Goal: Task Accomplishment & Management: Use online tool/utility

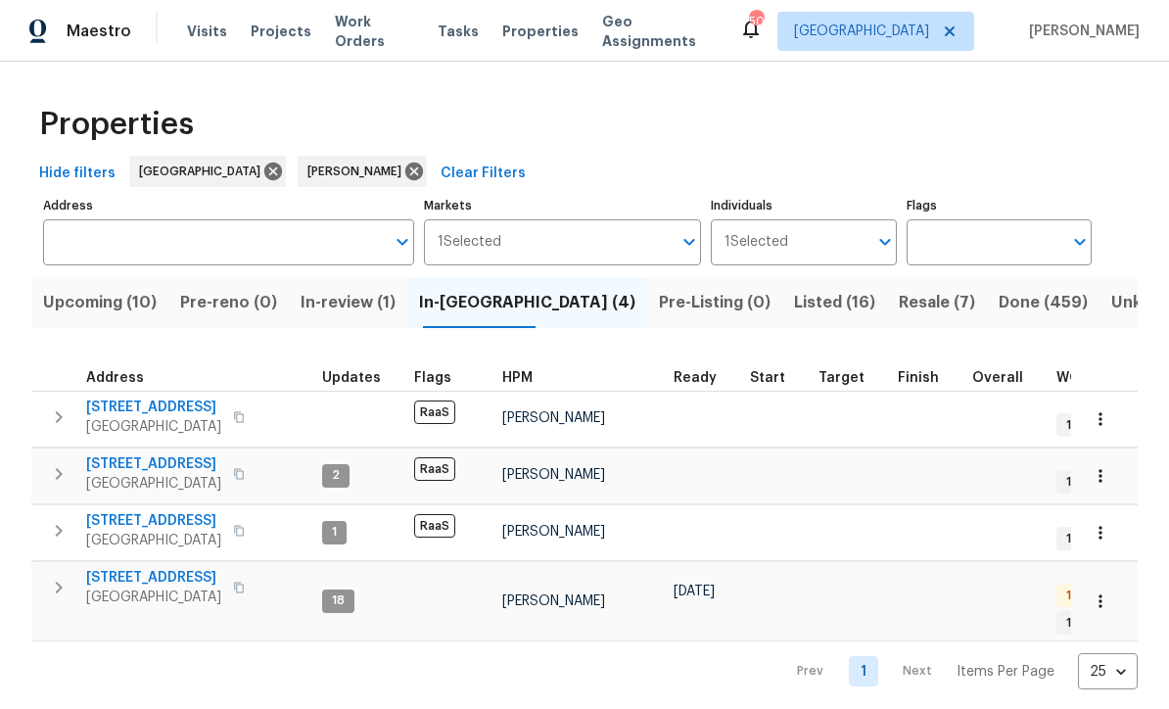
scroll to position [16, 6]
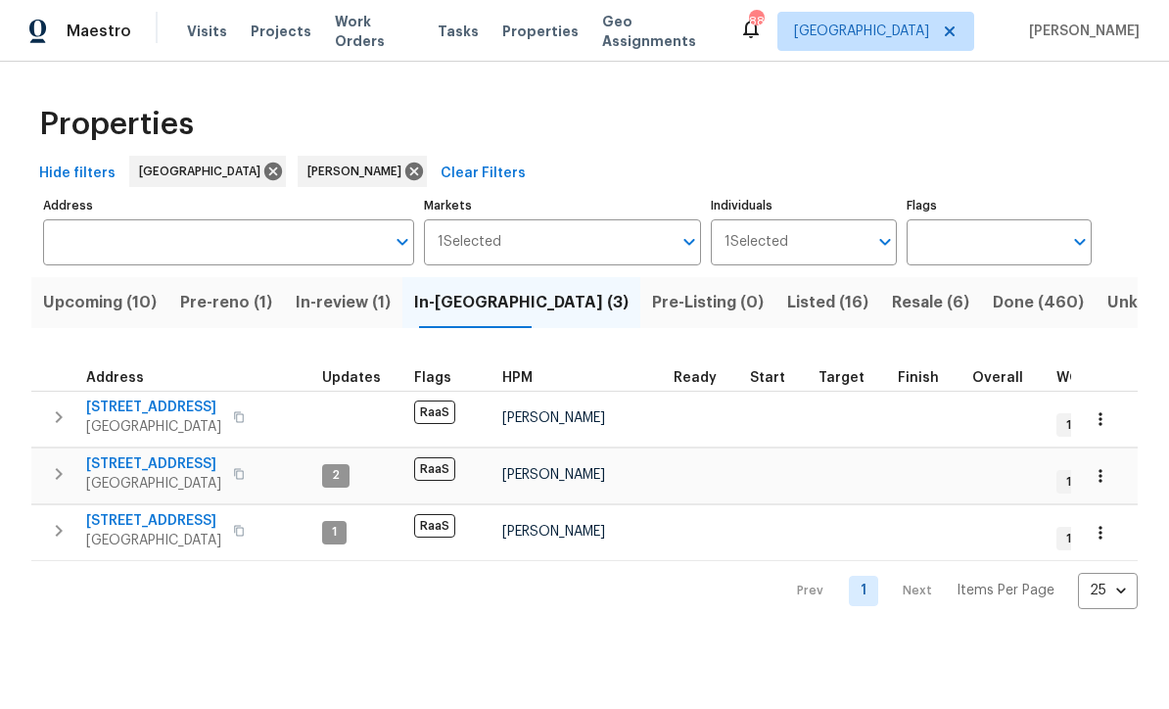
click at [652, 307] on span "Pre-Listing (0)" at bounding box center [708, 302] width 112 height 27
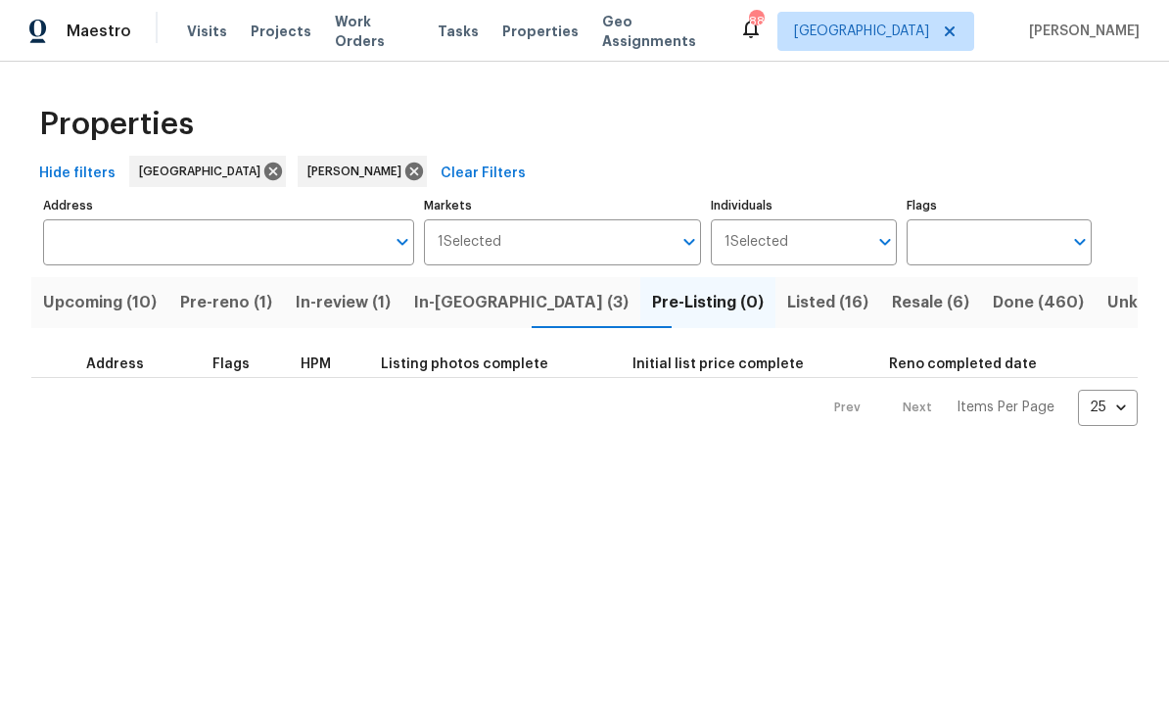
click at [466, 289] on button "In-[GEOGRAPHIC_DATA] (3)" at bounding box center [521, 302] width 238 height 51
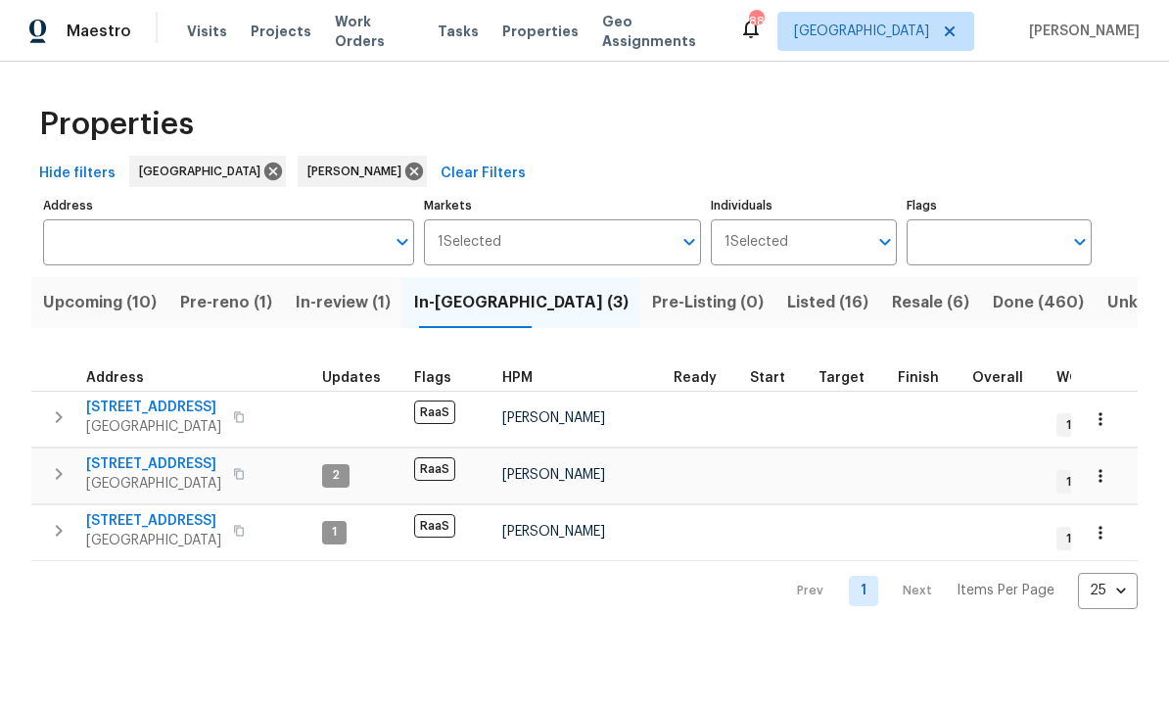
click at [652, 305] on span "Pre-Listing (0)" at bounding box center [708, 302] width 112 height 27
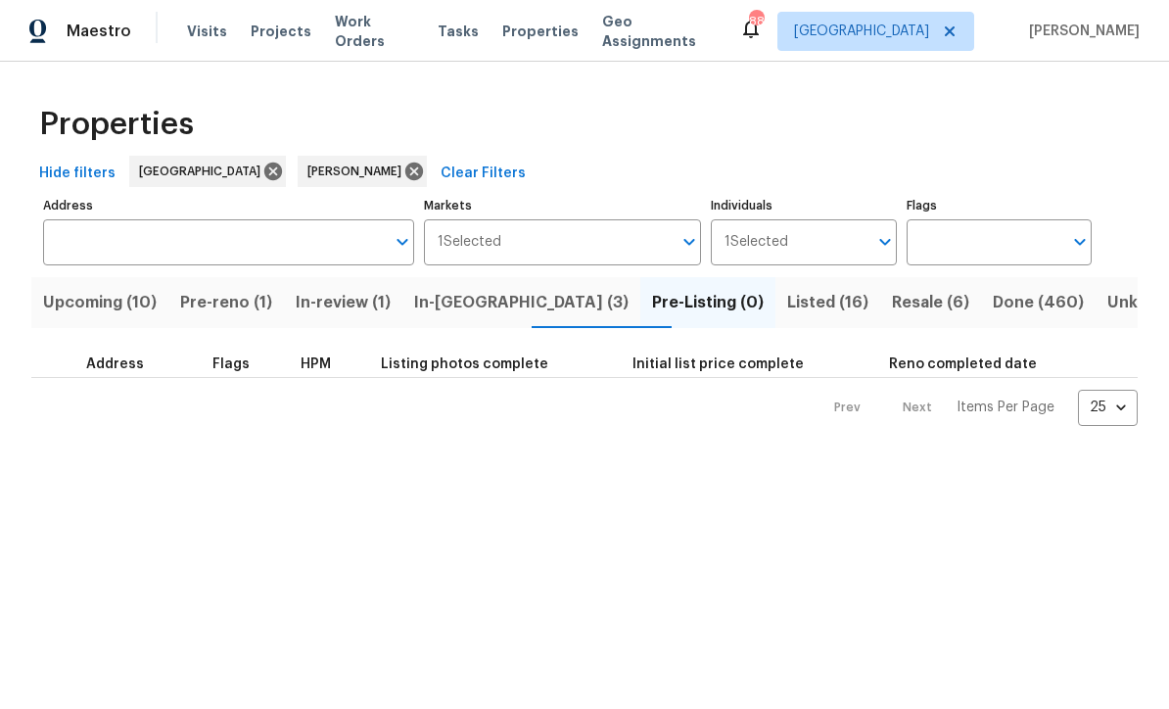
click at [787, 300] on span "Listed (16)" at bounding box center [827, 302] width 81 height 27
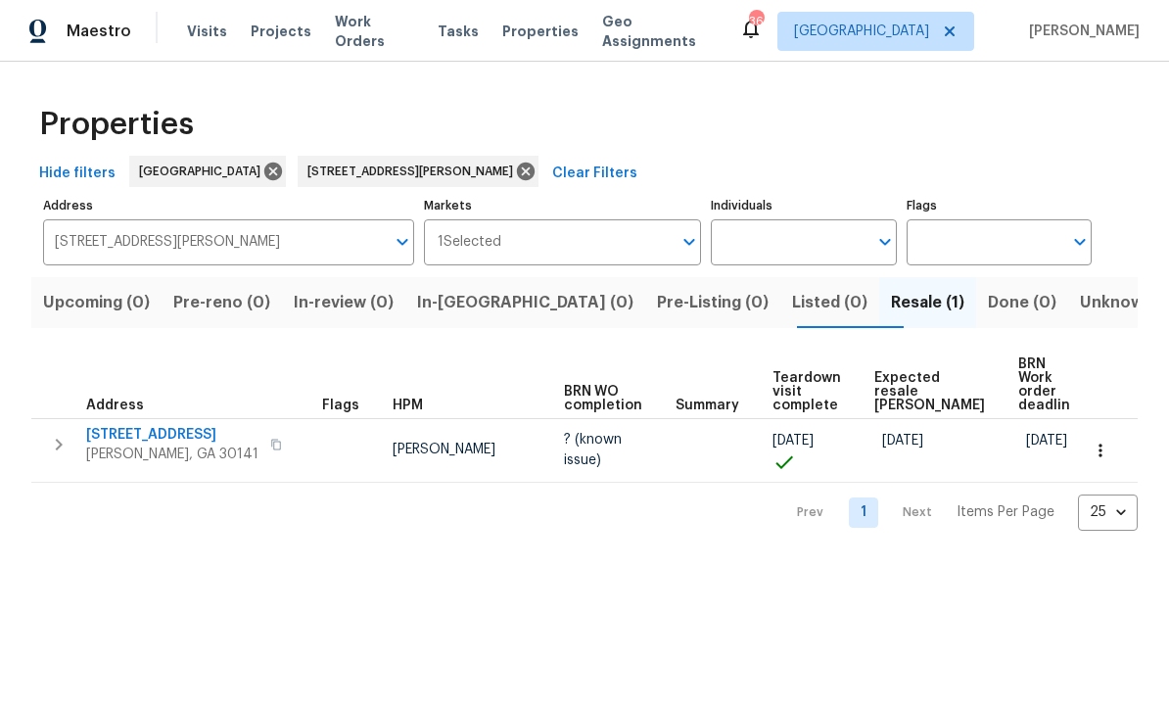
scroll to position [1, 0]
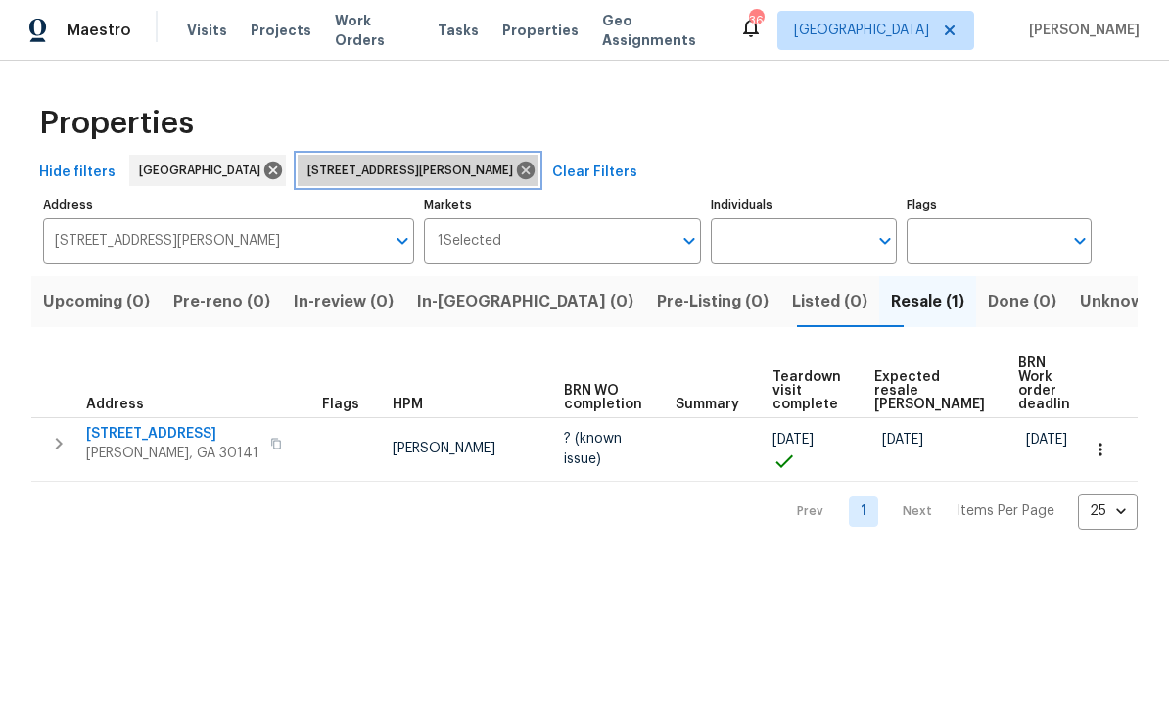
click at [517, 170] on icon at bounding box center [526, 172] width 18 height 18
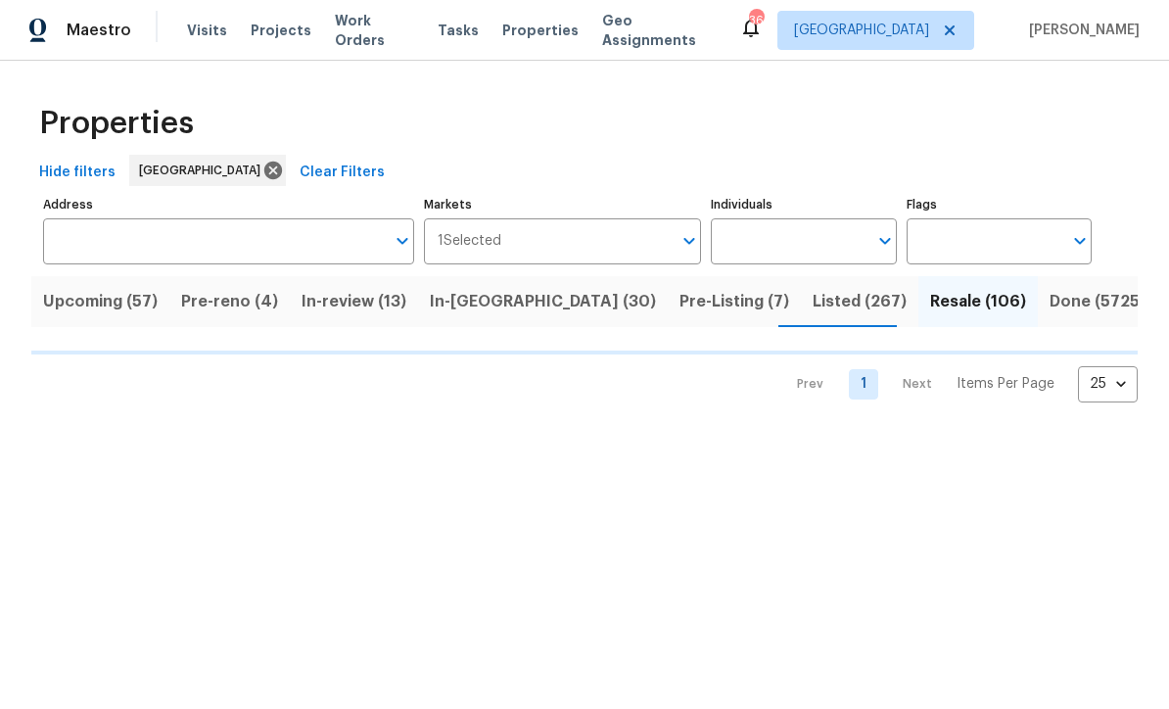
click at [102, 249] on input "Address" at bounding box center [214, 242] width 342 height 46
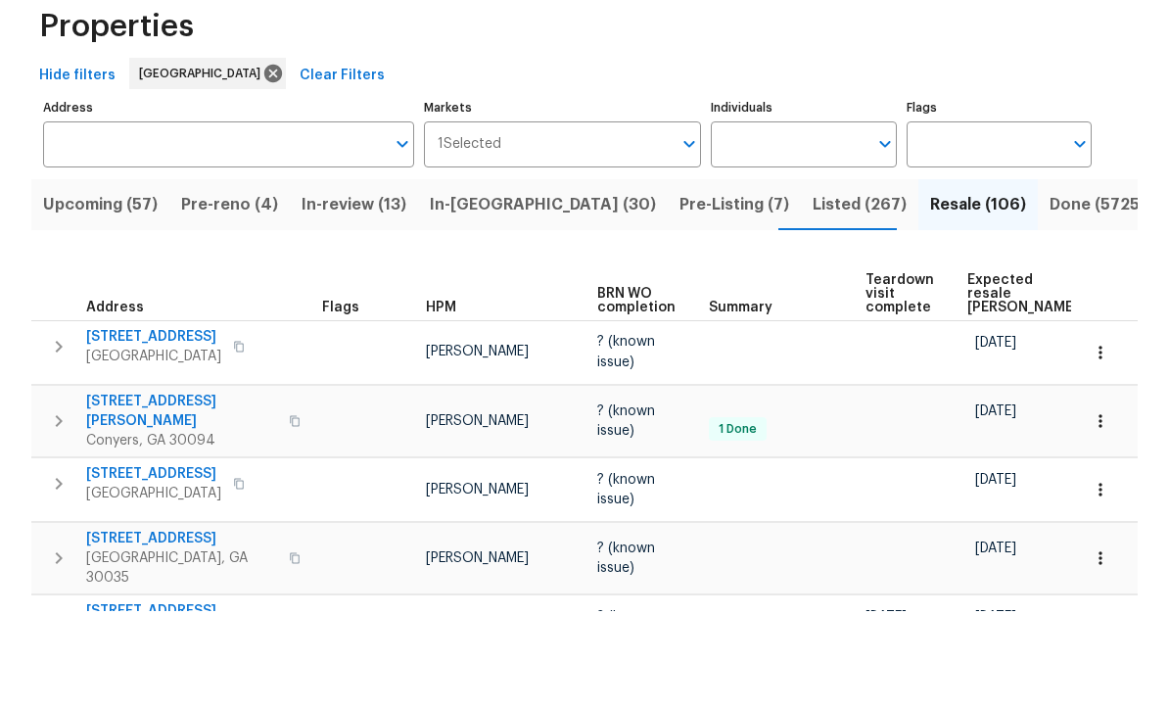
scroll to position [1, 0]
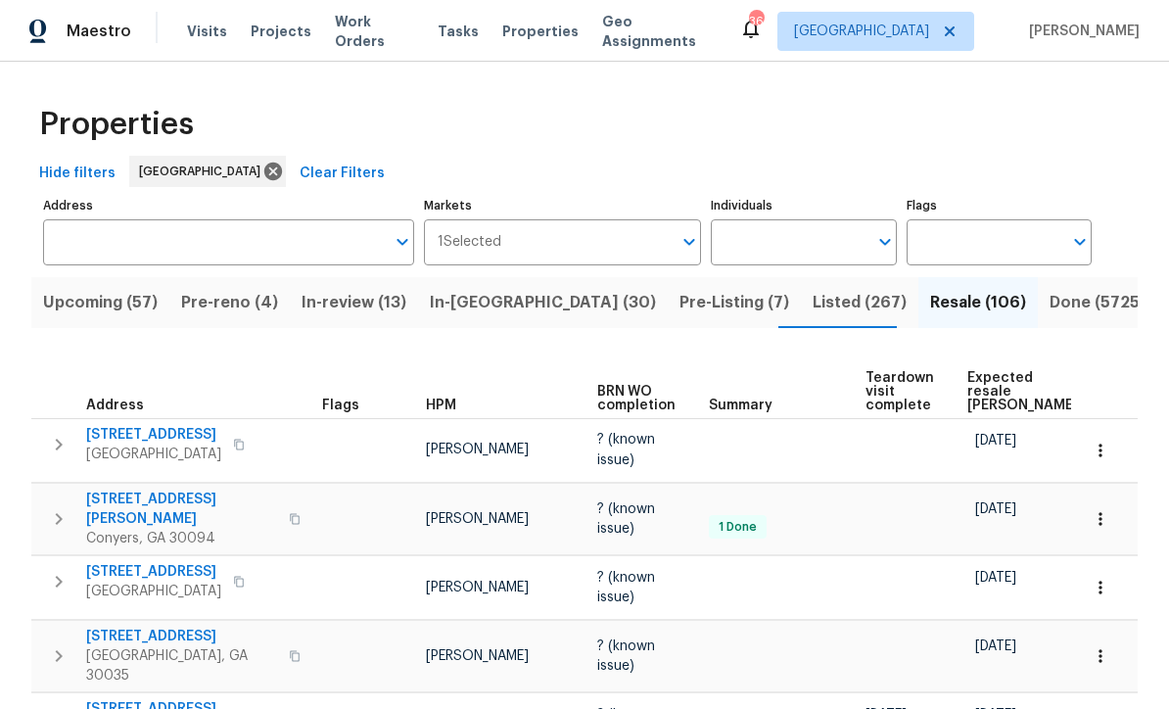
click at [108, 252] on input "Address" at bounding box center [214, 242] width 342 height 46
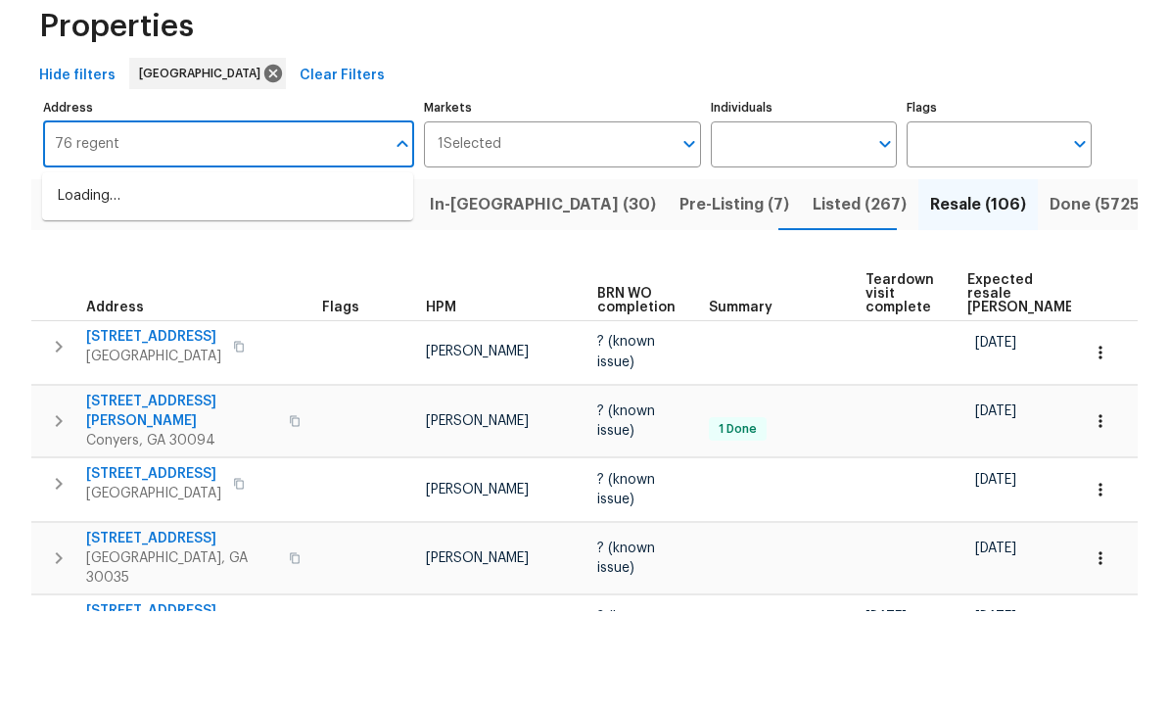
type input "76 regent"
click at [160, 278] on li "76 Regent Ct Douglasville GA 30134" at bounding box center [227, 294] width 371 height 32
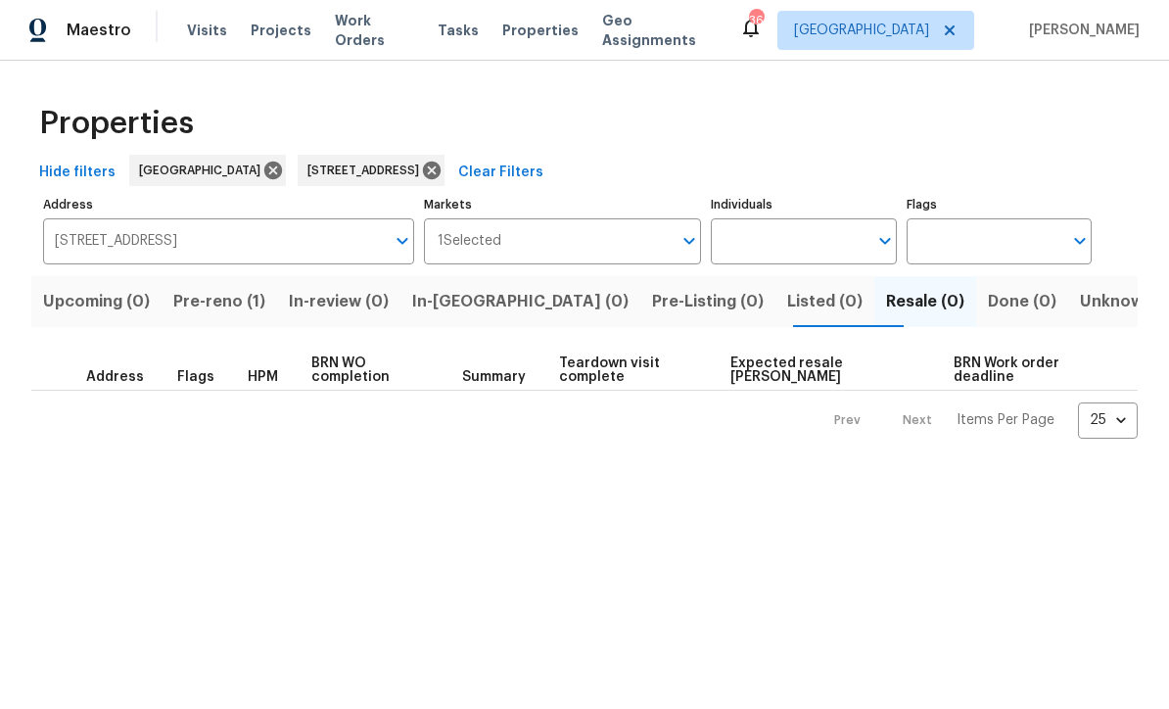
click at [886, 308] on span "Resale (0)" at bounding box center [925, 302] width 78 height 27
click at [228, 302] on span "Pre-reno (1)" at bounding box center [219, 302] width 92 height 27
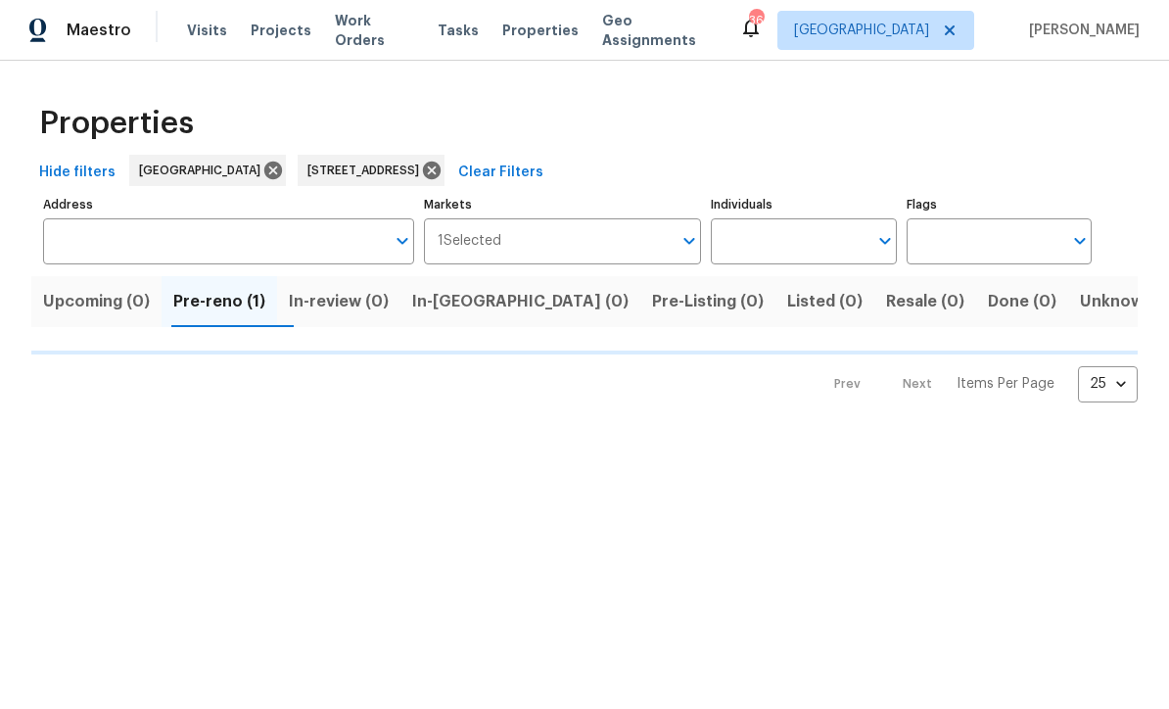
type input "76 Regent Ct Douglasville GA 30134"
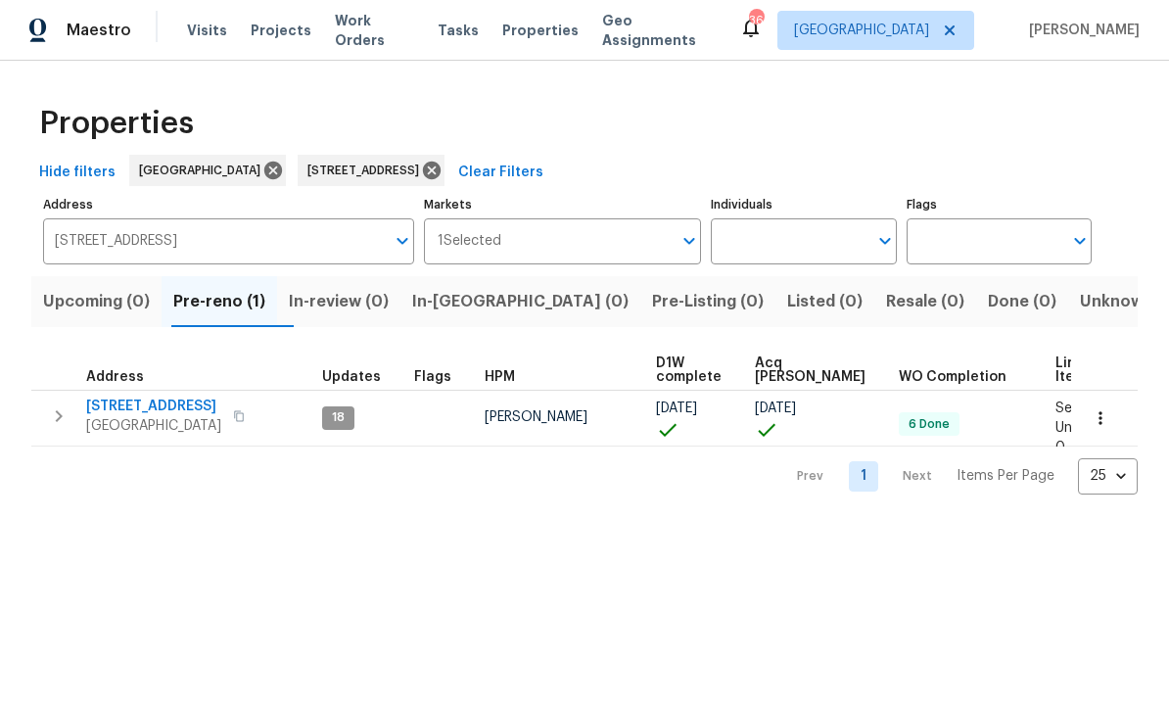
click at [124, 405] on span "[STREET_ADDRESS]" at bounding box center [153, 408] width 135 height 20
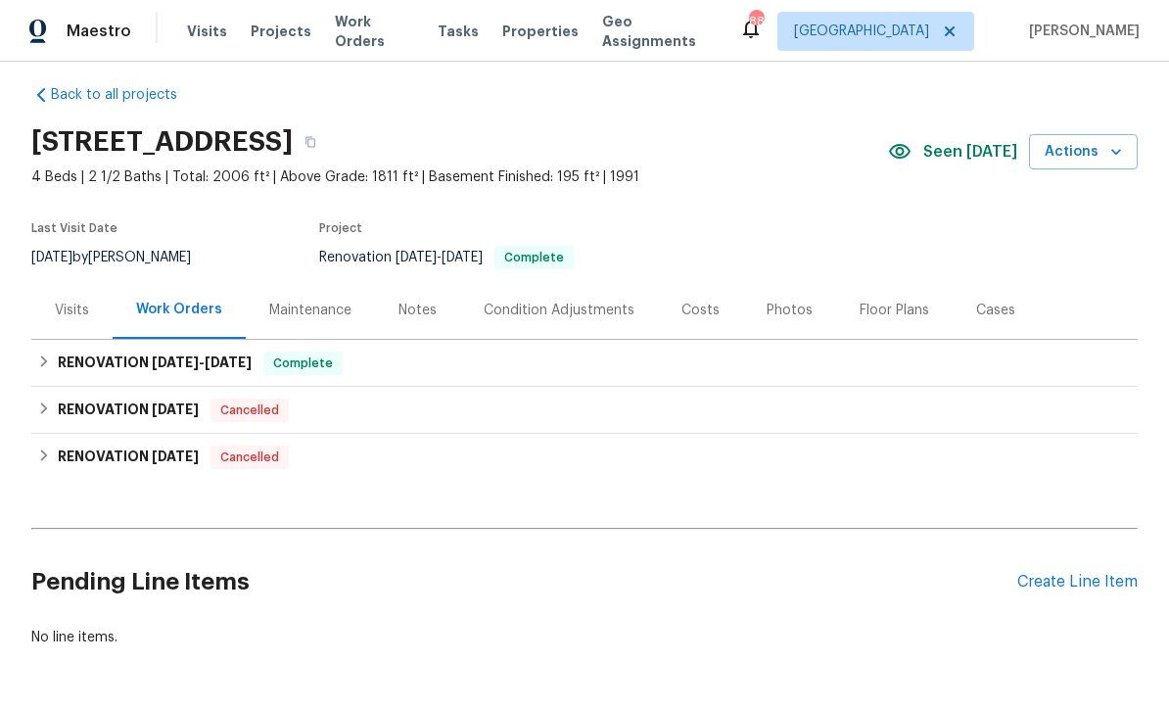
scroll to position [17, 0]
click at [781, 307] on div "Photos" at bounding box center [790, 310] width 46 height 20
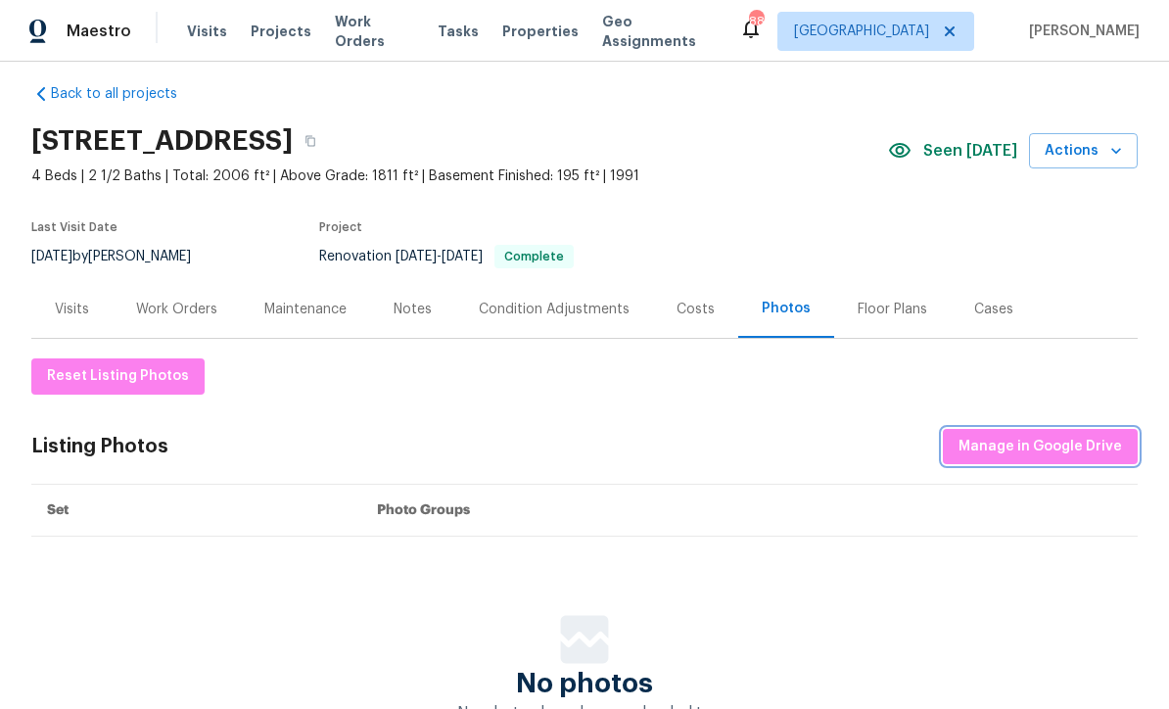
click at [996, 451] on span "Manage in Google Drive" at bounding box center [1041, 447] width 164 height 24
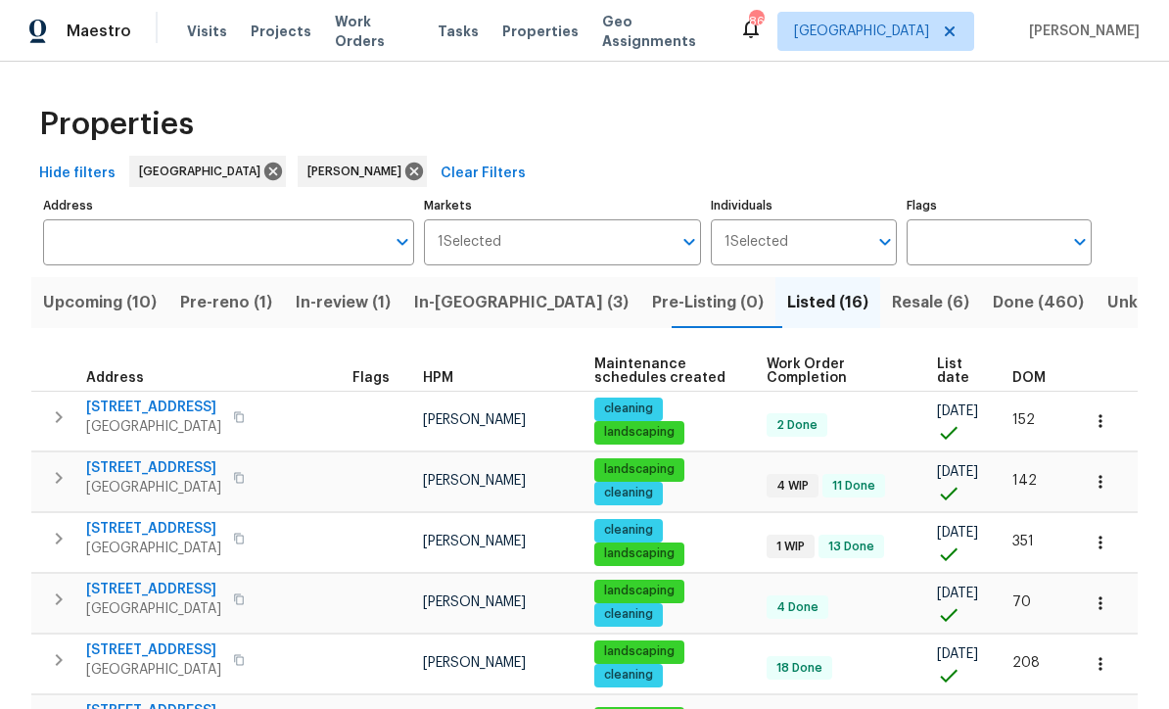
click at [235, 301] on span "Pre-reno (1)" at bounding box center [226, 302] width 92 height 27
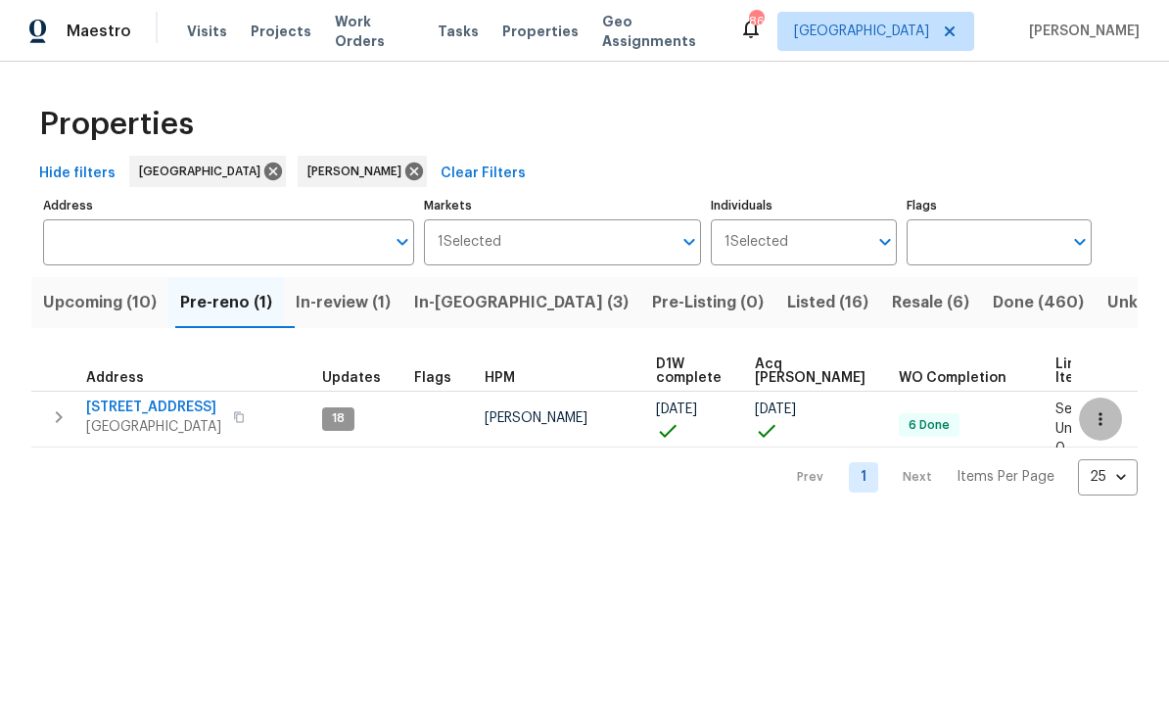
click at [1114, 414] on button "button" at bounding box center [1100, 419] width 43 height 43
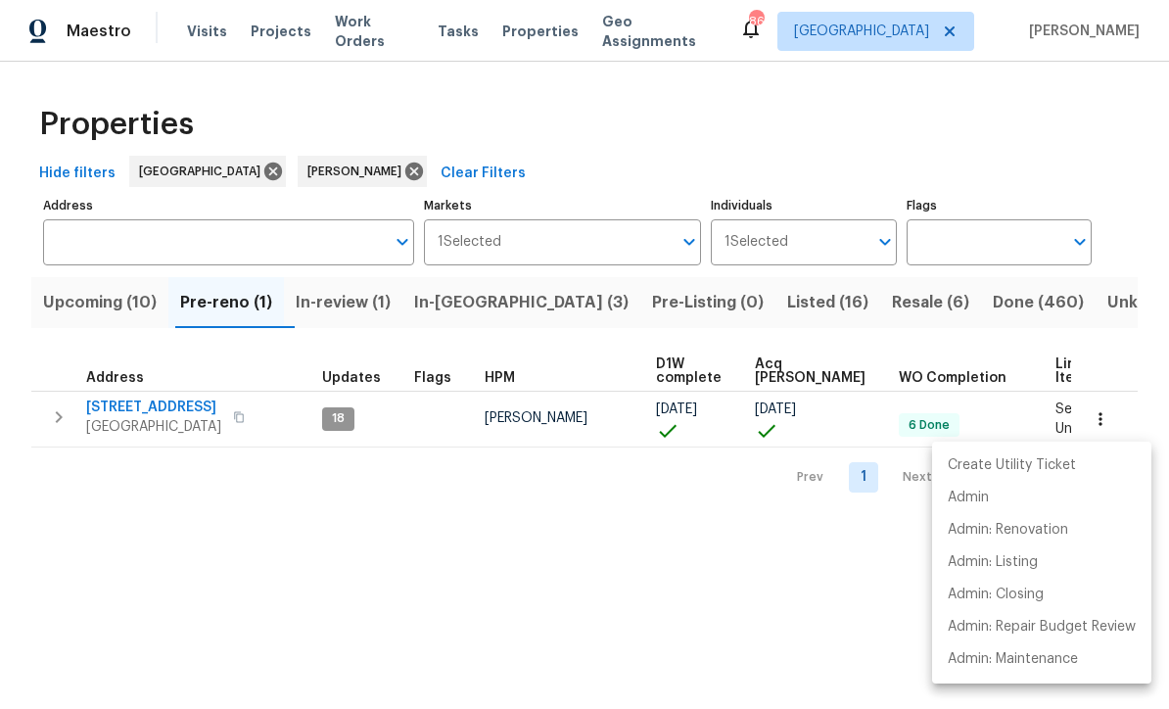
click at [1140, 184] on div at bounding box center [584, 354] width 1169 height 709
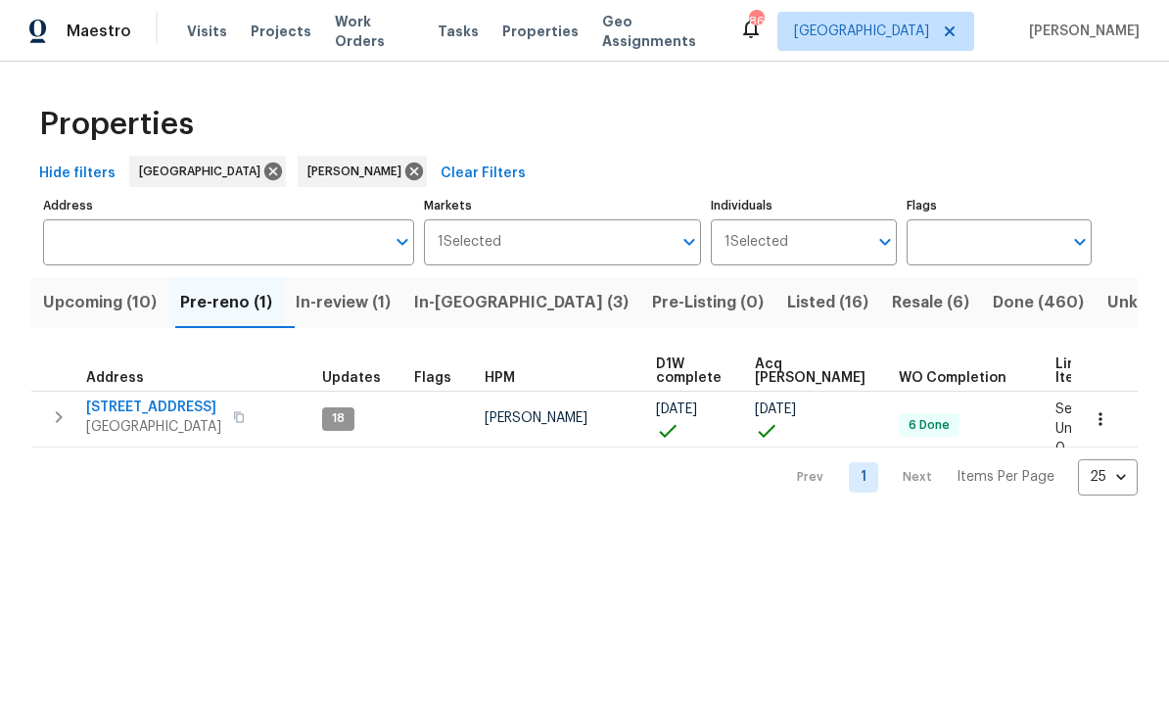
click at [120, 407] on span "76 Regent Ct" at bounding box center [153, 408] width 135 height 20
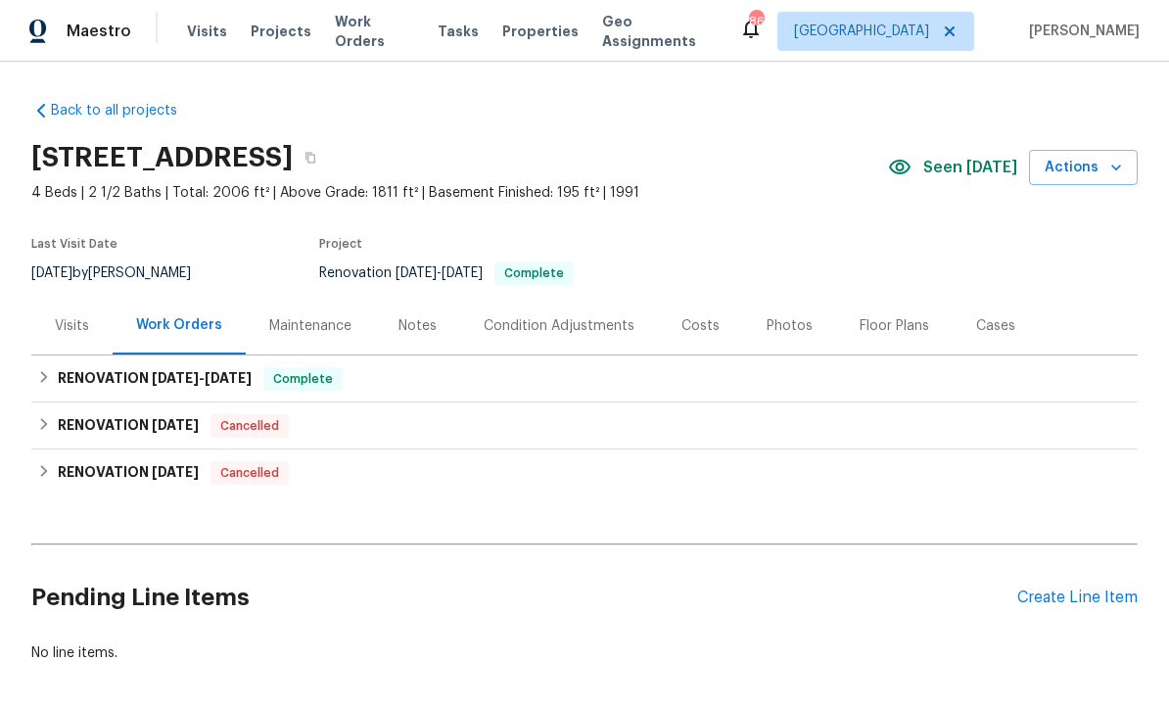
click at [1123, 164] on icon "button" at bounding box center [1116, 168] width 20 height 20
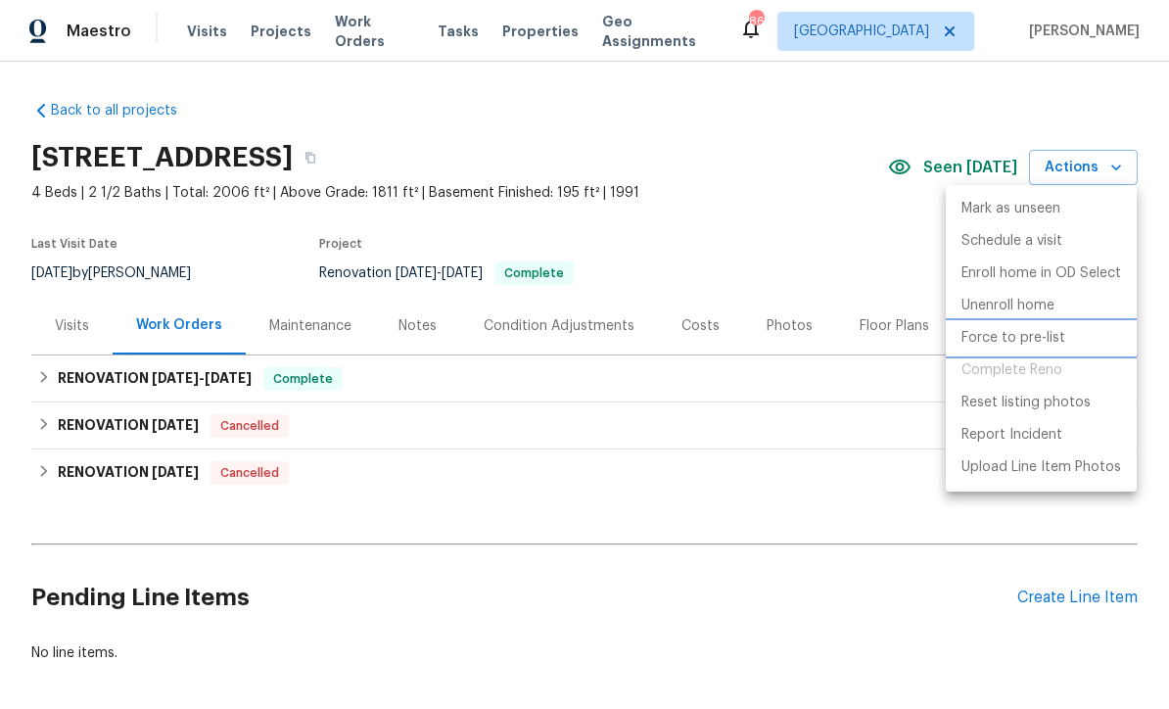
click at [1024, 337] on p "Force to pre-list" at bounding box center [1014, 338] width 104 height 21
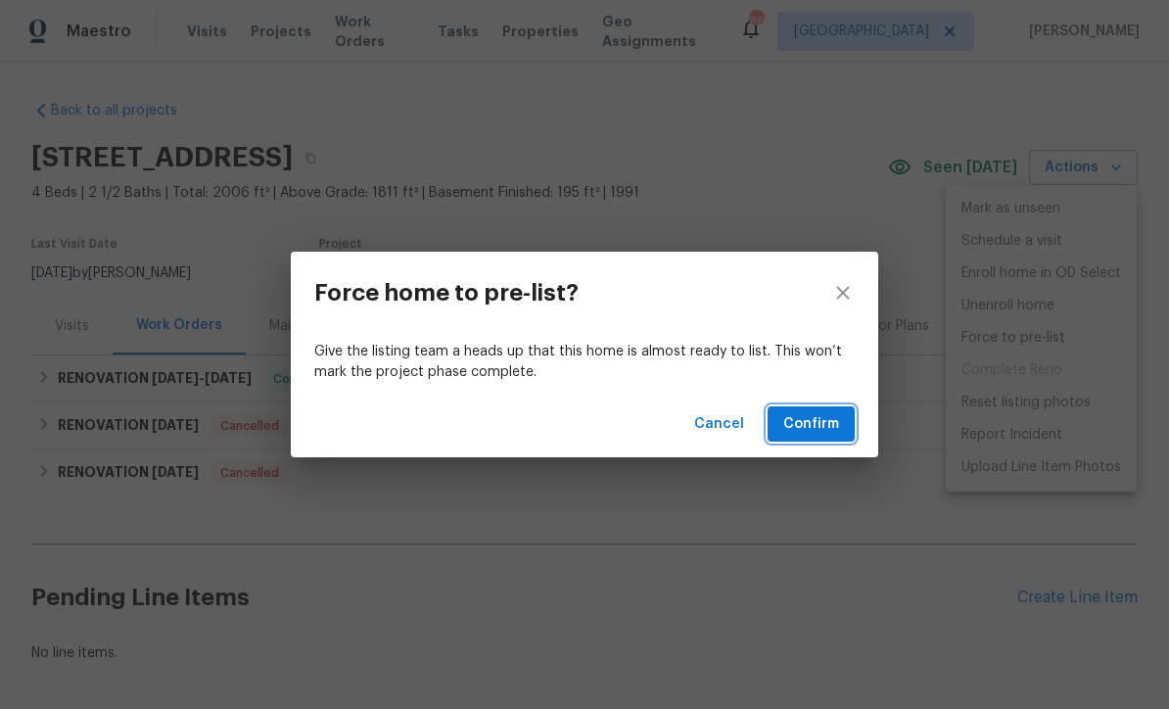
click at [812, 425] on span "Confirm" at bounding box center [811, 424] width 56 height 24
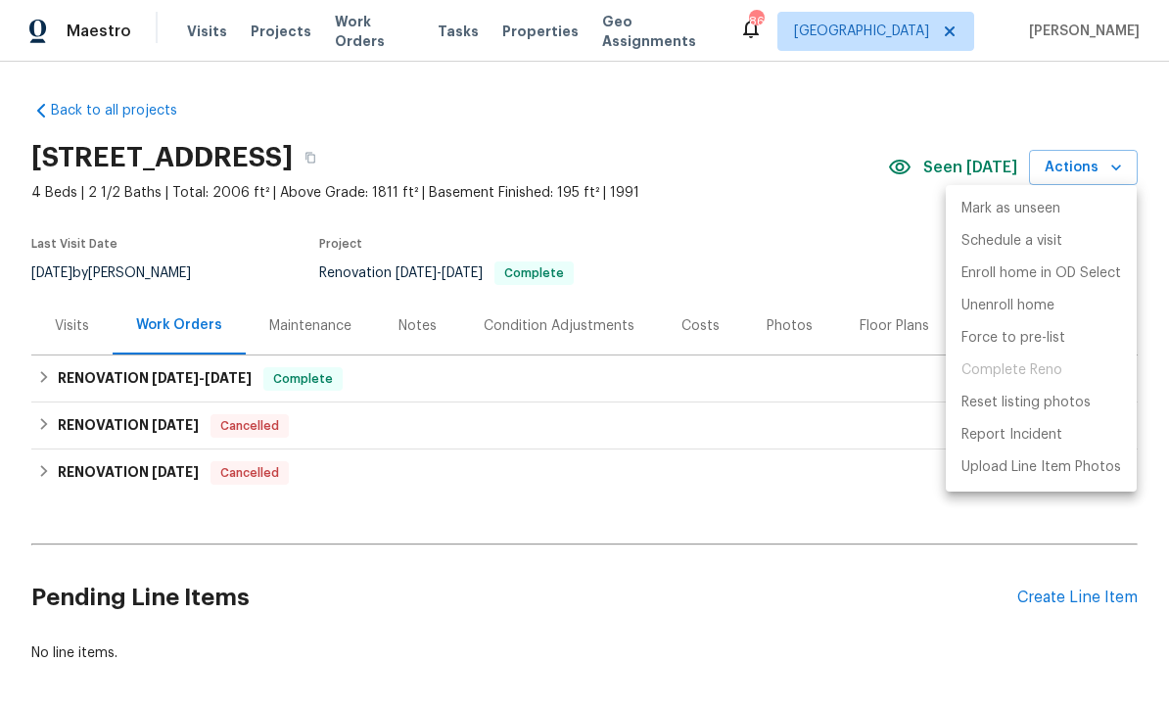
click at [791, 122] on div at bounding box center [584, 354] width 1169 height 709
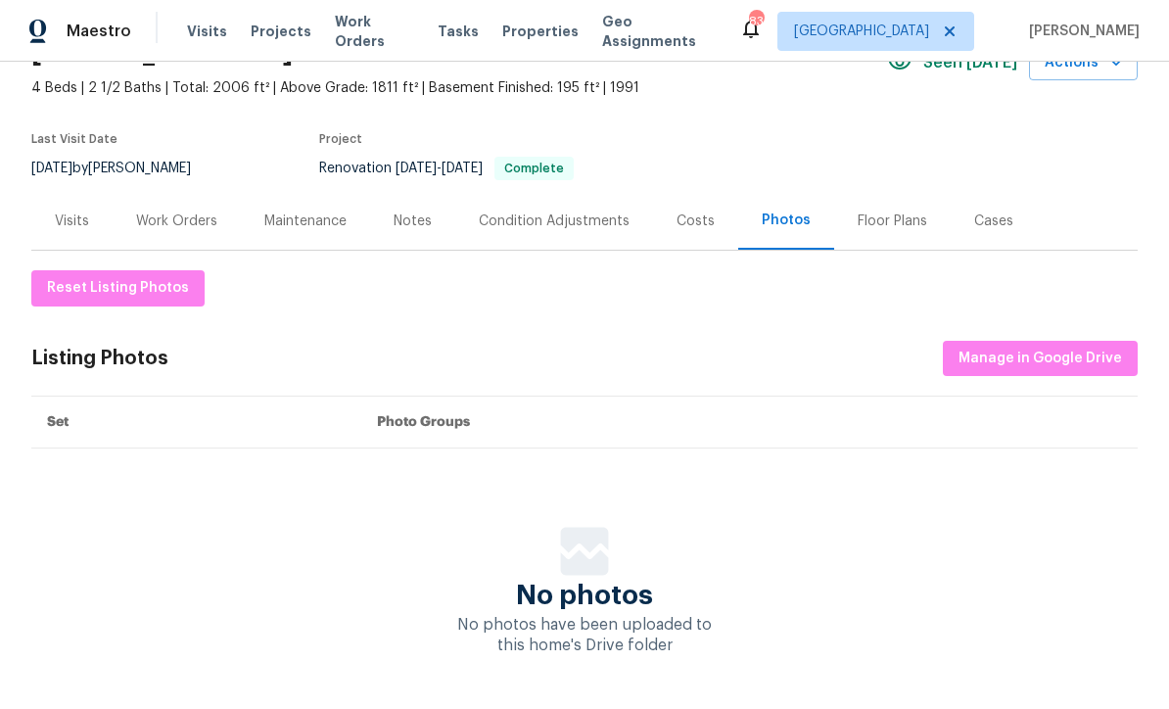
scroll to position [104, 0]
